Goal: Information Seeking & Learning: Learn about a topic

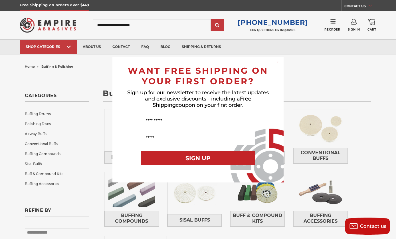
click at [279, 63] on circle "Close dialog" at bounding box center [278, 61] width 5 height 5
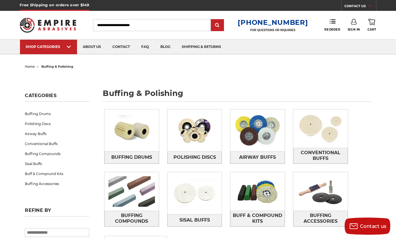
click at [190, 133] on img at bounding box center [194, 130] width 54 height 38
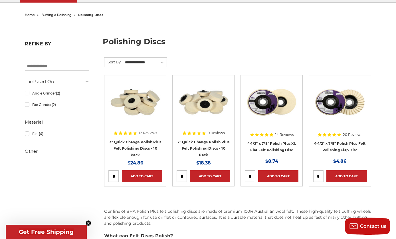
scroll to position [51, 0]
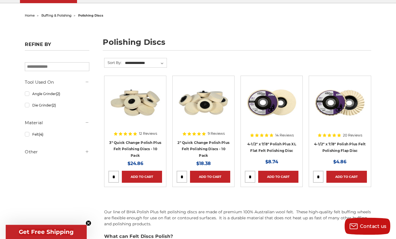
click at [134, 97] on img at bounding box center [135, 103] width 54 height 46
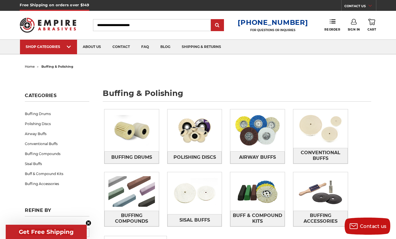
click at [315, 137] on img at bounding box center [320, 128] width 54 height 38
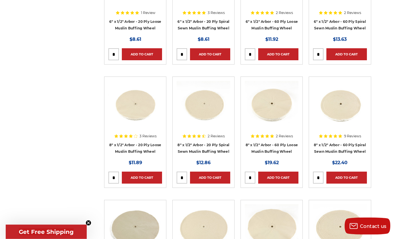
scroll to position [297, 0]
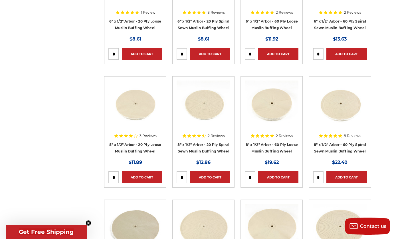
click at [129, 104] on img at bounding box center [135, 103] width 54 height 46
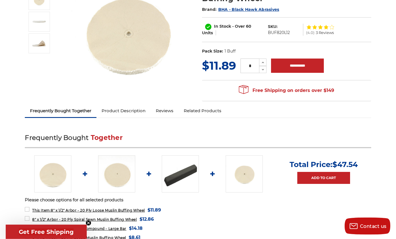
scroll to position [99, 0]
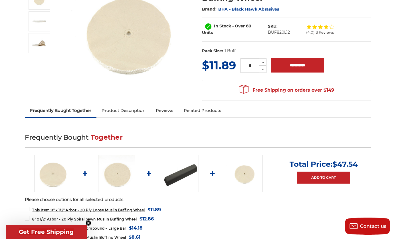
click at [125, 111] on link "Product Description" at bounding box center [123, 110] width 54 height 13
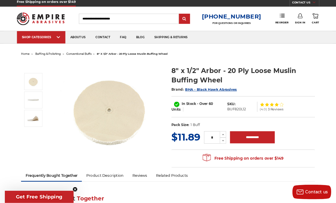
scroll to position [0, 0]
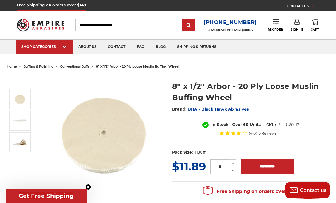
click at [43, 65] on span "buffing & polishing" at bounding box center [38, 66] width 30 height 4
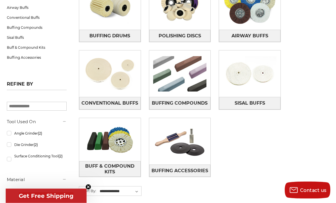
scroll to position [126, 0]
click at [111, 127] on img at bounding box center [110, 139] width 62 height 43
